Goal: Understand process/instructions

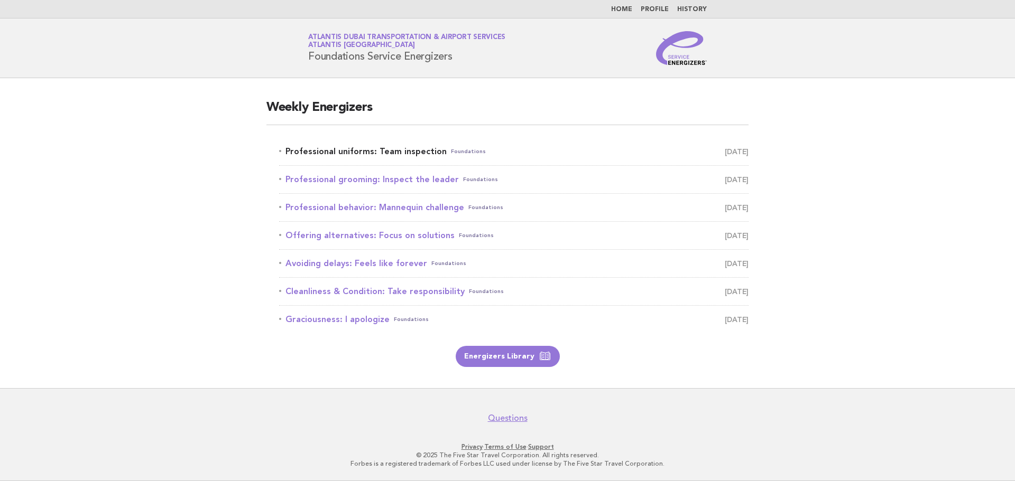
click at [417, 153] on link "Professional uniforms: Team inspection Foundations September 3" at bounding box center [513, 151] width 469 height 15
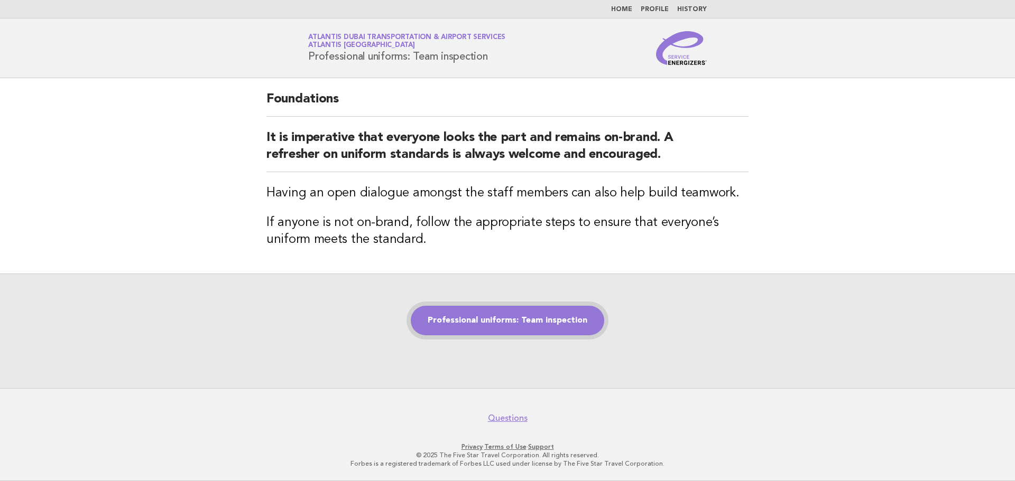
click at [490, 324] on link "Professional uniforms: Team inspection" at bounding box center [507, 321] width 193 height 30
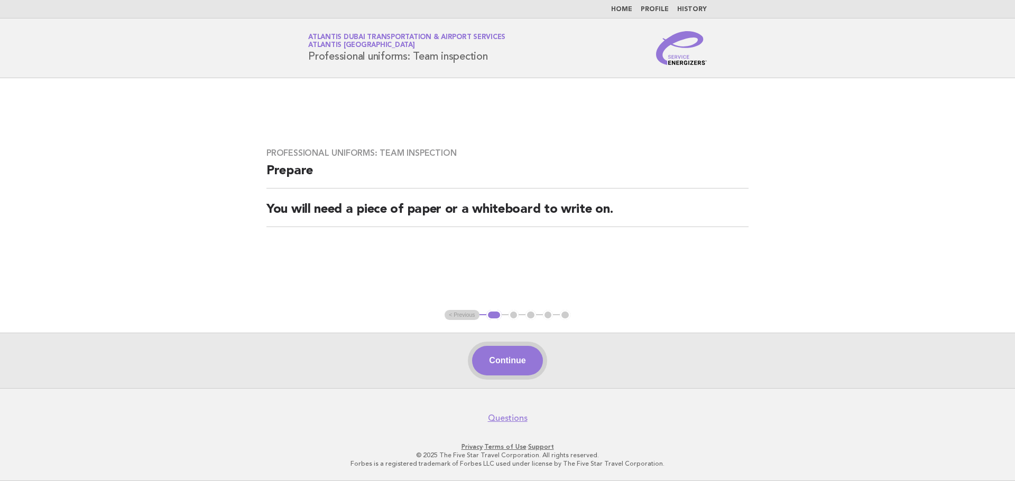
click at [523, 365] on button "Continue" at bounding box center [507, 361] width 70 height 30
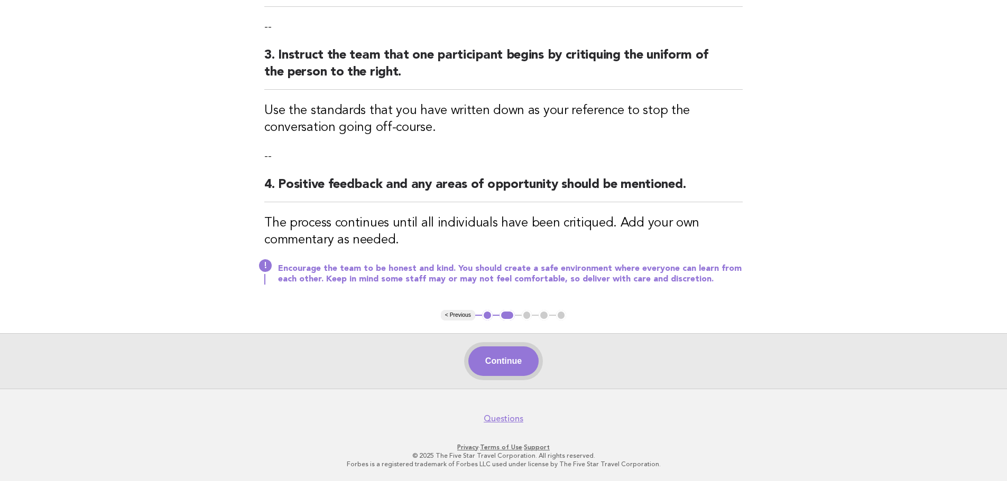
click at [518, 366] on button "Continue" at bounding box center [503, 362] width 70 height 30
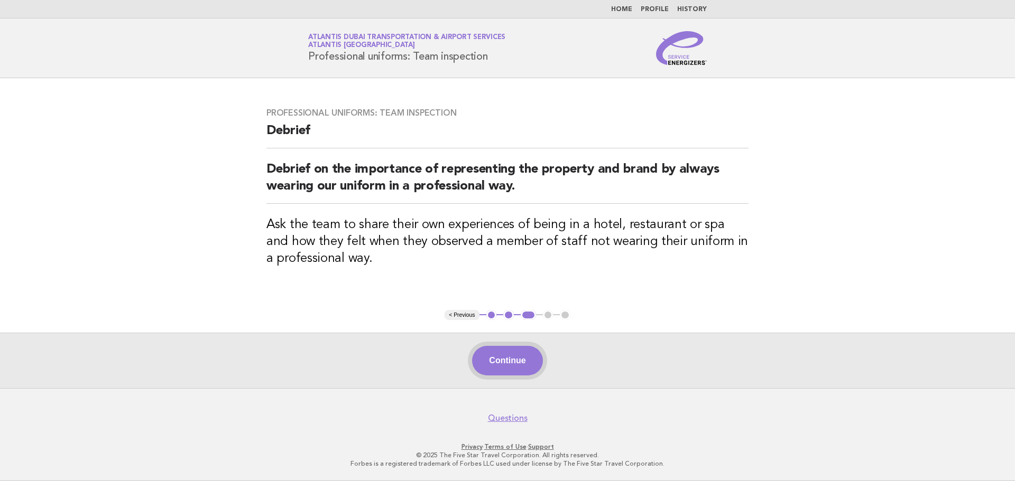
click at [496, 355] on button "Continue" at bounding box center [507, 361] width 70 height 30
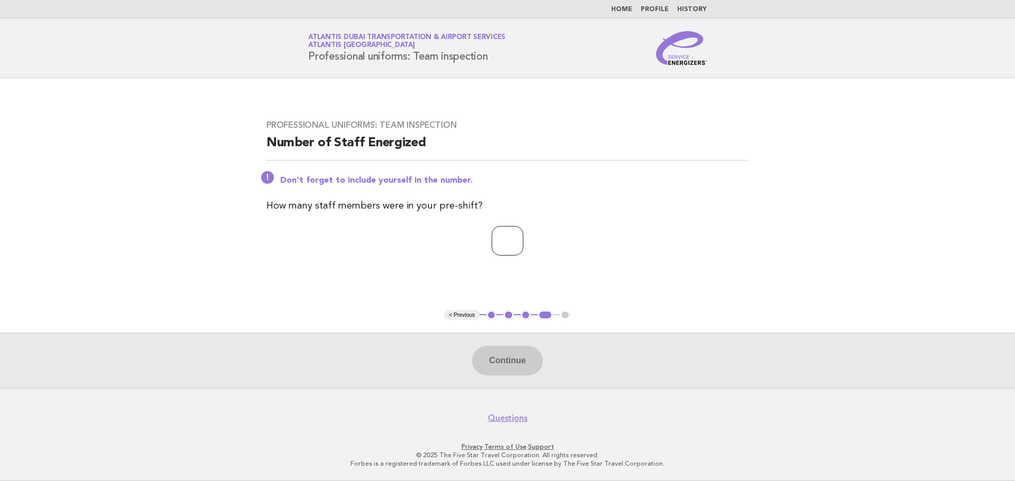
click at [523, 236] on input "*" at bounding box center [507, 241] width 32 height 30
type input "*"
click at [523, 236] on input "*" at bounding box center [507, 241] width 32 height 30
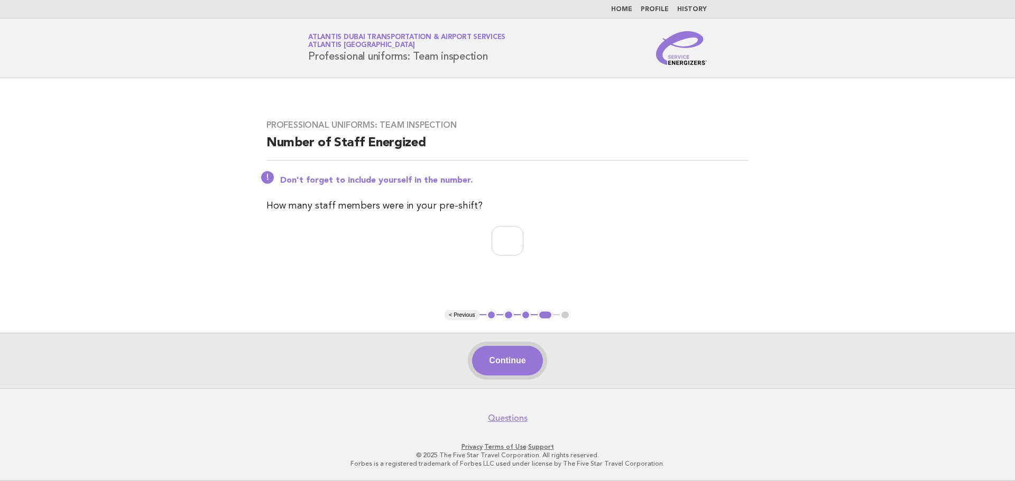
click at [522, 366] on button "Continue" at bounding box center [507, 361] width 70 height 30
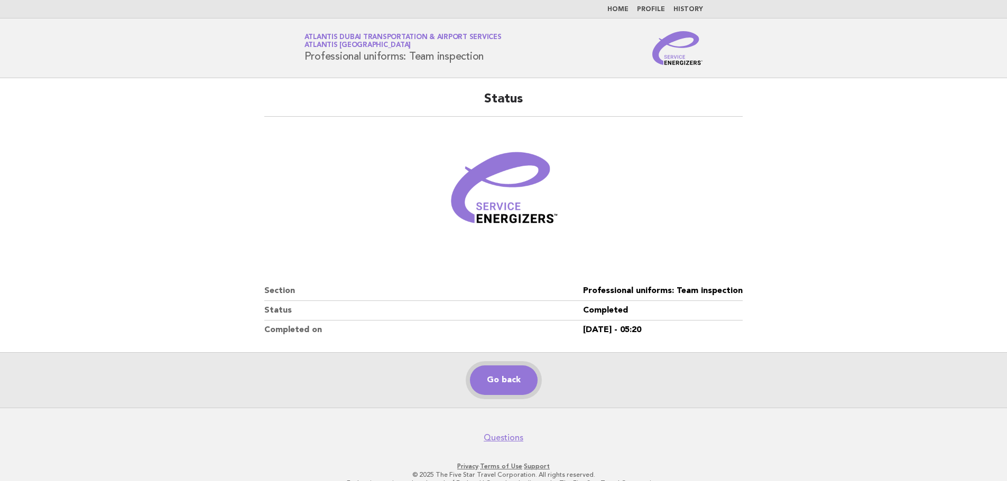
click at [501, 381] on link "Go back" at bounding box center [504, 381] width 68 height 30
